Goal: Task Accomplishment & Management: Use online tool/utility

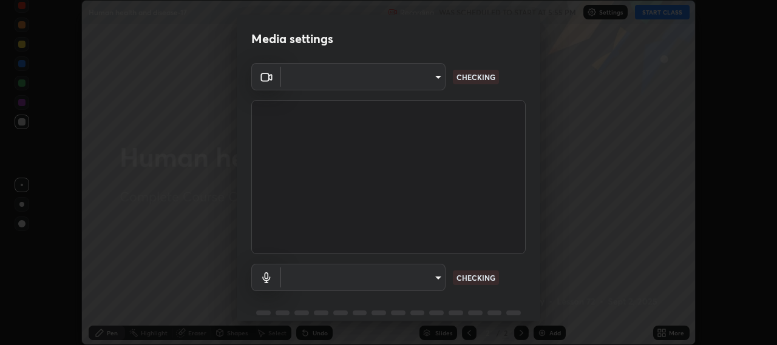
scroll to position [53, 0]
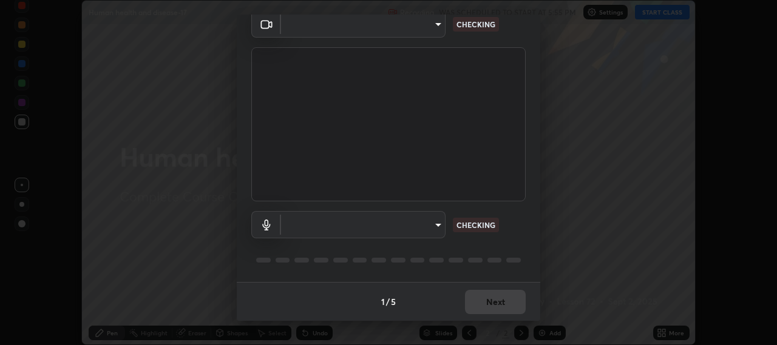
type input "b317e01ce44dabc3be8dd9fbd21c4c94838353ba5ba3926cf423050bf086703d"
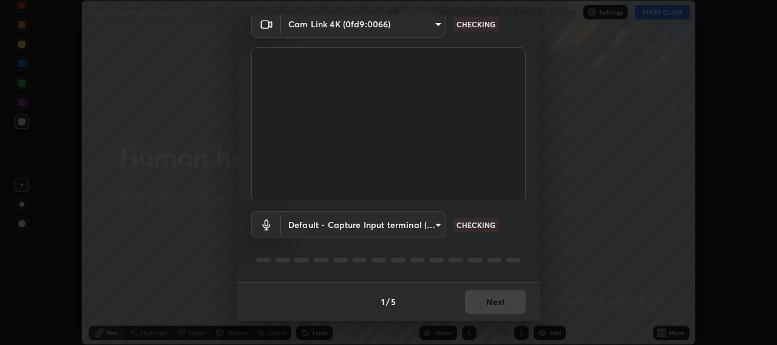
click at [431, 226] on body "Erase all Human health and disease-17 Recording WAS SCHEDULED TO START AT 5:55 …" at bounding box center [388, 172] width 777 height 345
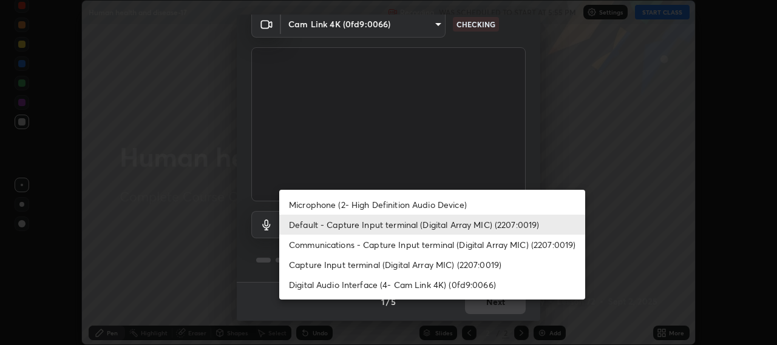
click at [357, 204] on li "Microphone (2- High Definition Audio Device)" at bounding box center [432, 205] width 306 height 20
type input "c3919e96a5ab5b599c6855178749ec7a7a8a003fead2dd7e2b47559334d8e3b5"
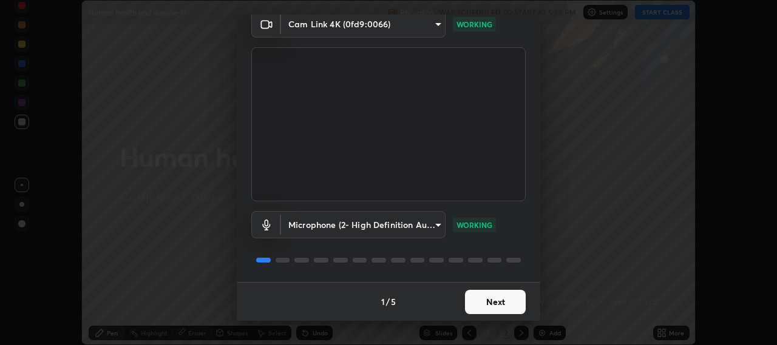
click at [501, 312] on button "Next" at bounding box center [495, 302] width 61 height 24
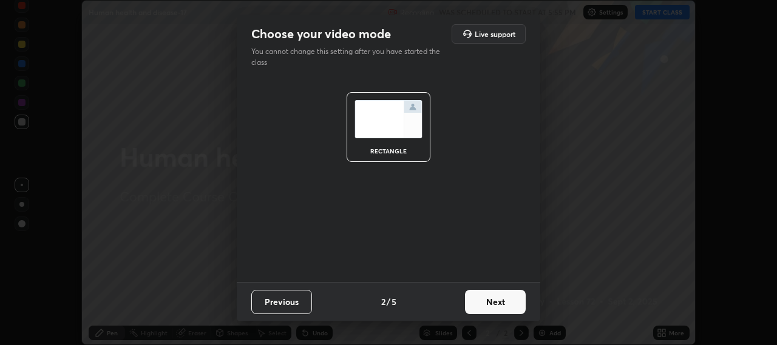
click at [503, 313] on button "Next" at bounding box center [495, 302] width 61 height 24
click at [502, 323] on div "Choose your video mode Live support You cannot change this setting after you ha…" at bounding box center [388, 172] width 777 height 345
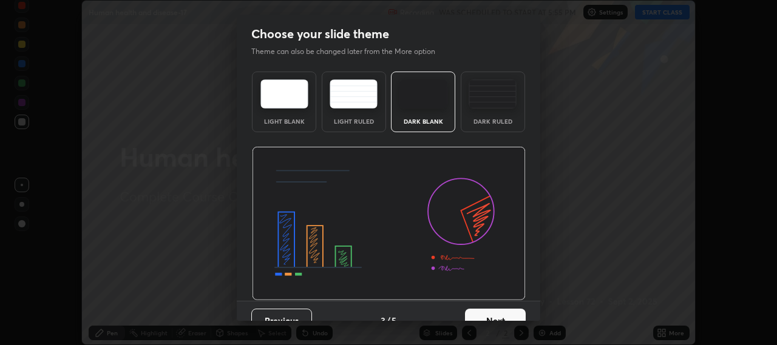
click at [496, 317] on button "Next" at bounding box center [495, 321] width 61 height 24
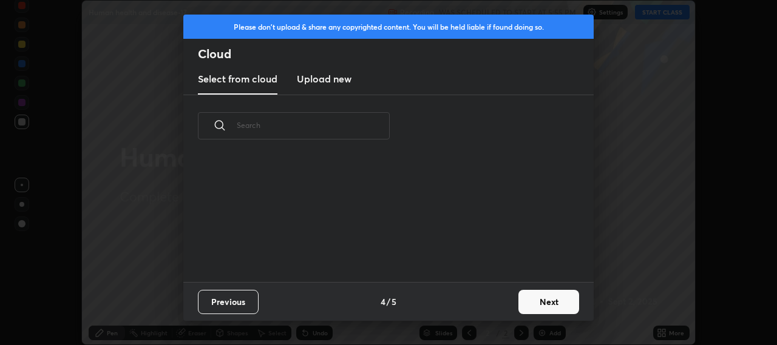
scroll to position [125, 390]
click at [521, 296] on button "Next" at bounding box center [548, 302] width 61 height 24
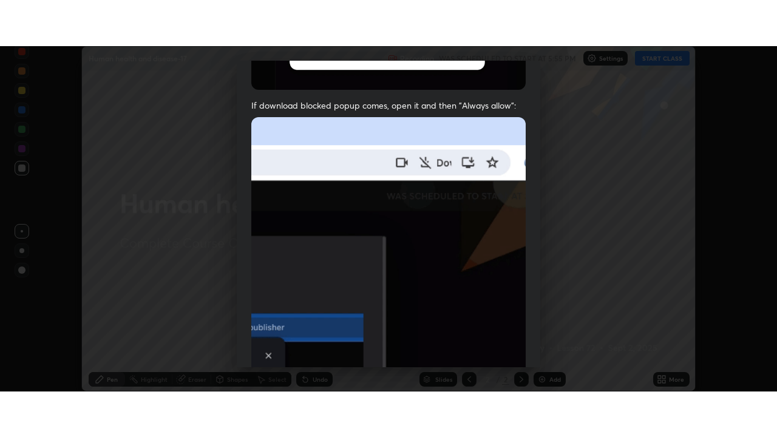
scroll to position [300, 0]
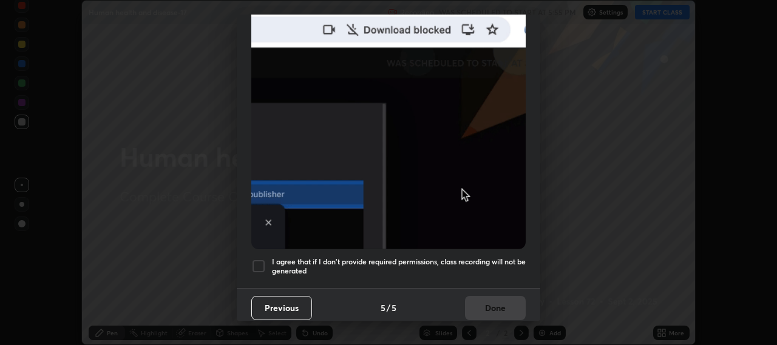
click at [255, 265] on div at bounding box center [258, 266] width 15 height 15
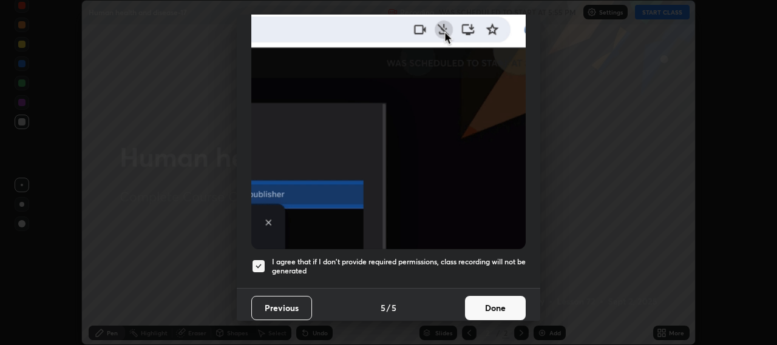
click at [471, 296] on button "Done" at bounding box center [495, 308] width 61 height 24
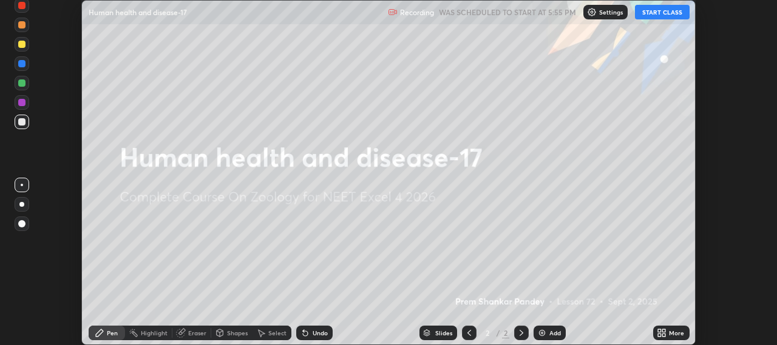
click at [644, 12] on button "START CLASS" at bounding box center [662, 12] width 55 height 15
click at [660, 331] on icon at bounding box center [659, 330] width 3 height 3
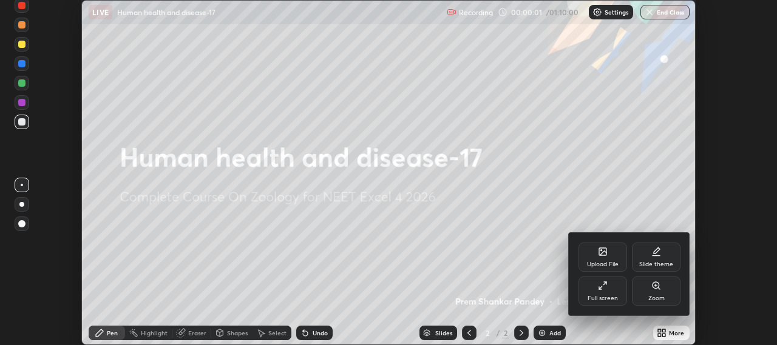
click at [615, 290] on div "Full screen" at bounding box center [602, 291] width 49 height 29
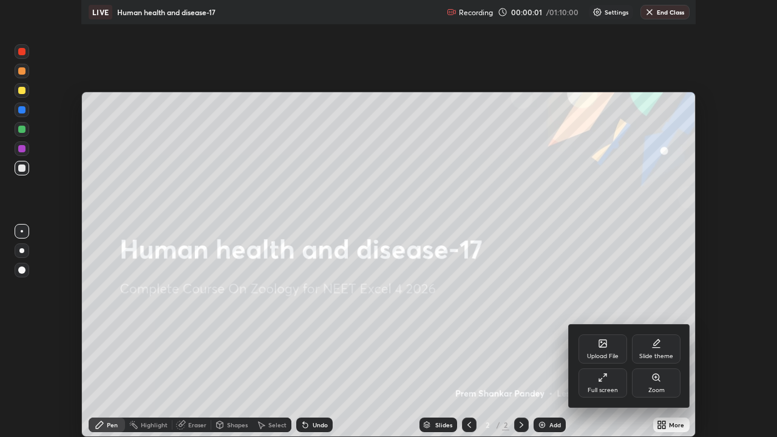
scroll to position [437, 777]
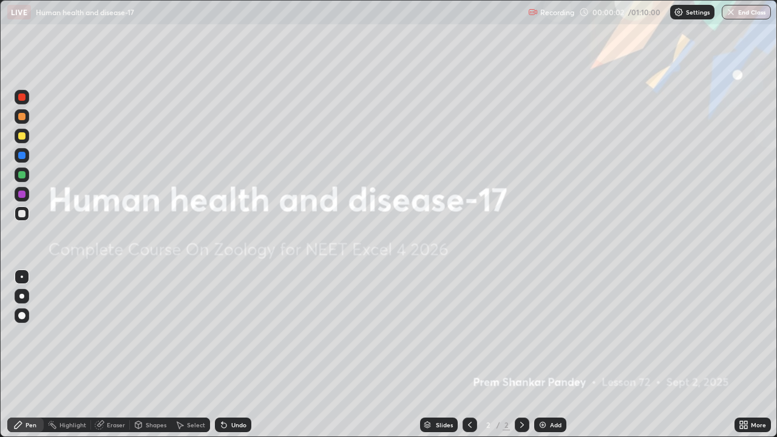
click at [541, 345] on img at bounding box center [543, 425] width 10 height 10
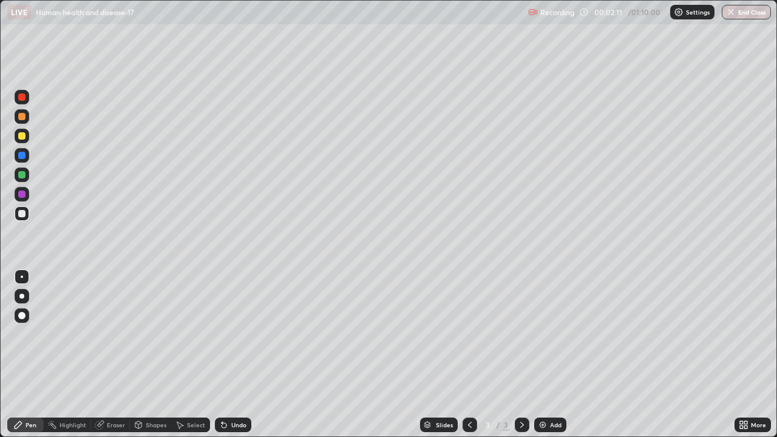
click at [22, 296] on div at bounding box center [21, 296] width 5 height 5
click at [23, 135] on div at bounding box center [21, 135] width 7 height 7
click at [21, 135] on div at bounding box center [21, 135] width 7 height 7
click at [19, 212] on div at bounding box center [21, 213] width 7 height 7
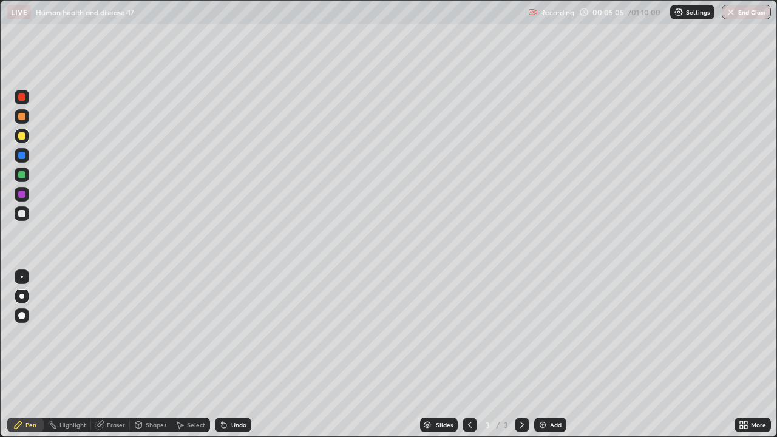
click at [21, 214] on div at bounding box center [21, 213] width 7 height 7
click at [24, 175] on div at bounding box center [21, 174] width 7 height 7
click at [22, 213] on div at bounding box center [21, 213] width 7 height 7
click at [538, 345] on img at bounding box center [543, 425] width 10 height 10
click at [19, 138] on div at bounding box center [21, 135] width 7 height 7
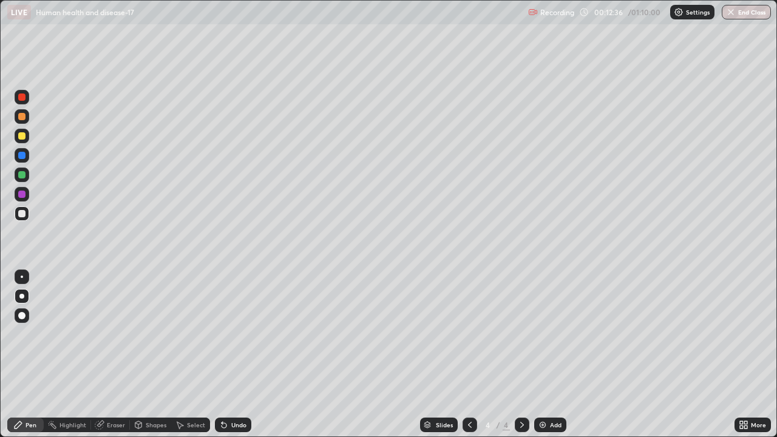
click at [22, 138] on div at bounding box center [21, 135] width 7 height 7
click at [21, 212] on div at bounding box center [21, 213] width 7 height 7
click at [542, 345] on img at bounding box center [543, 425] width 10 height 10
click at [22, 117] on div at bounding box center [21, 116] width 7 height 7
click at [22, 116] on div at bounding box center [21, 116] width 7 height 7
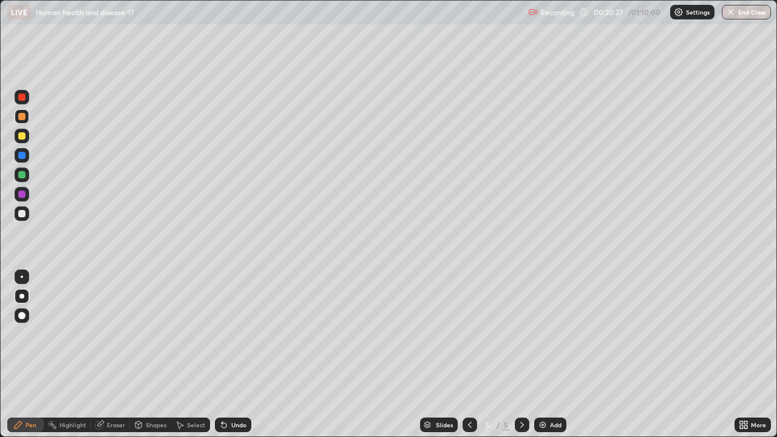
click at [223, 345] on icon at bounding box center [223, 425] width 5 height 5
click at [224, 345] on icon at bounding box center [223, 425] width 5 height 5
click at [226, 345] on icon at bounding box center [224, 425] width 10 height 10
click at [221, 345] on icon at bounding box center [221, 422] width 1 height 1
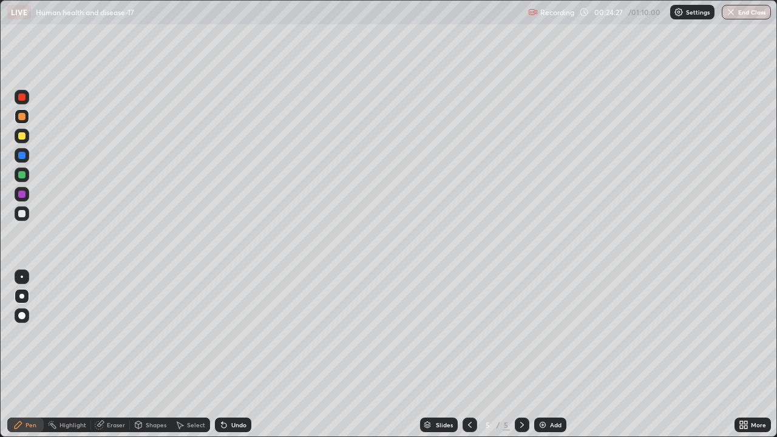
click at [222, 345] on icon at bounding box center [223, 425] width 5 height 5
click at [542, 345] on img at bounding box center [543, 425] width 10 height 10
click at [467, 345] on icon at bounding box center [470, 425] width 10 height 10
click at [468, 345] on icon at bounding box center [470, 425] width 10 height 10
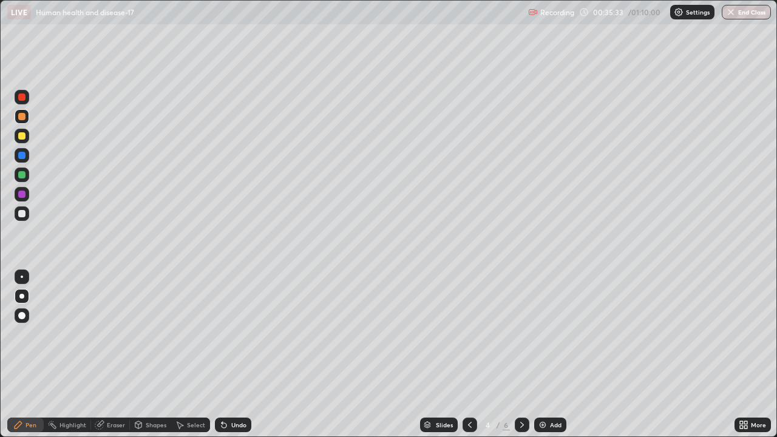
click at [468, 345] on icon at bounding box center [470, 425] width 10 height 10
click at [521, 345] on icon at bounding box center [522, 425] width 4 height 6
click at [522, 345] on icon at bounding box center [522, 425] width 10 height 10
click at [739, 13] on button "End Class" at bounding box center [745, 12] width 49 height 15
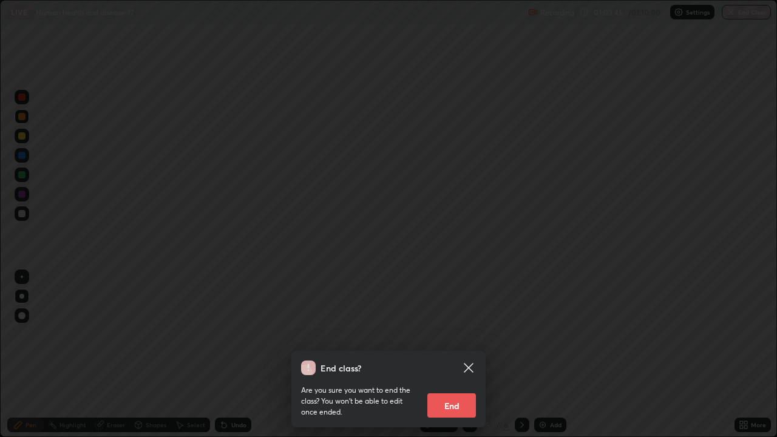
click at [456, 345] on button "End" at bounding box center [451, 405] width 49 height 24
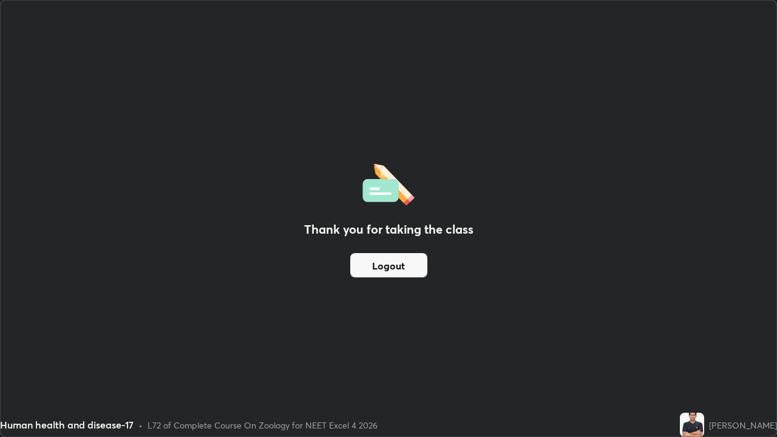
click at [403, 265] on button "Logout" at bounding box center [388, 265] width 77 height 24
click at [399, 264] on button "Logout" at bounding box center [388, 265] width 77 height 24
